Goal: Check status: Check status

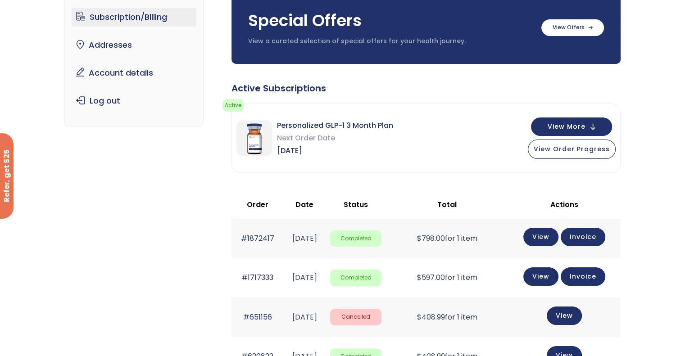
scroll to position [135, 0]
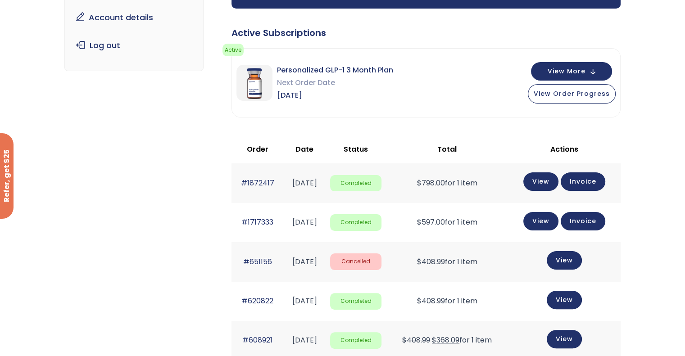
click at [109, 188] on div "Subscription/Billing bmiRewards Addresses Account details Submit a Review Log o…" at bounding box center [342, 270] width 556 height 704
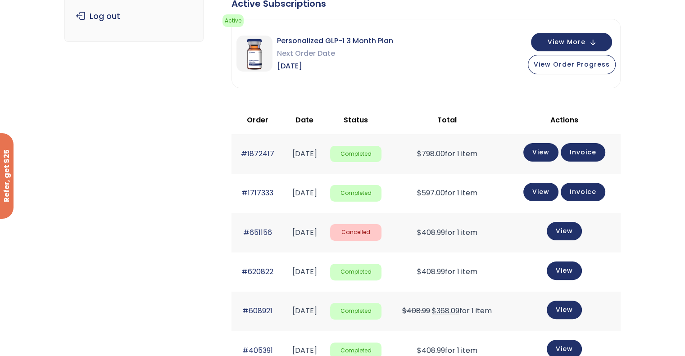
scroll to position [180, 0]
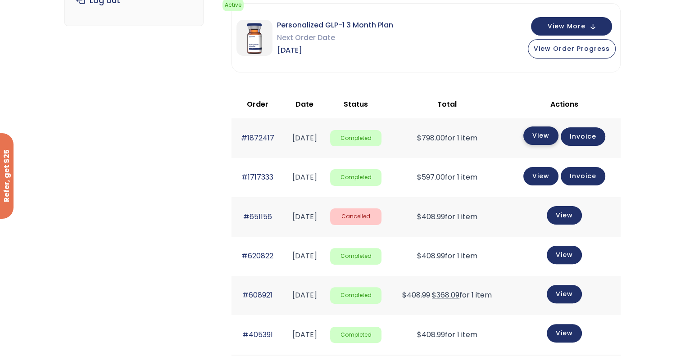
click at [558, 133] on link "View" at bounding box center [540, 136] width 35 height 18
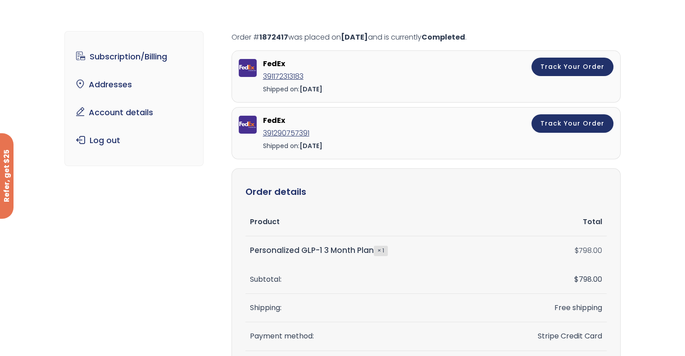
scroll to position [45, 0]
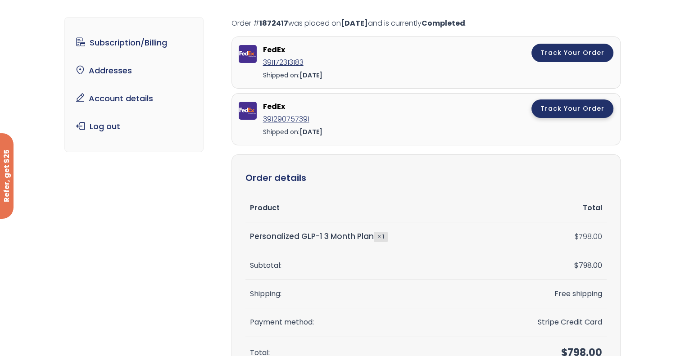
click at [570, 103] on link "Track Your Order" at bounding box center [572, 109] width 82 height 18
click at [599, 52] on link "Track Your Order" at bounding box center [572, 52] width 82 height 18
